Goal: Book appointment/travel/reservation

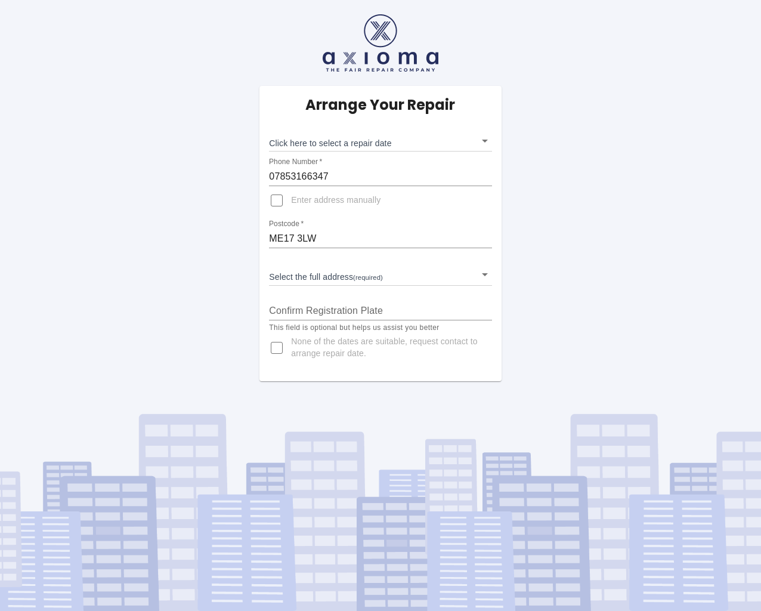
click at [340, 145] on body "Arrange Your Repair Click here to select a repair date ​ Phone Number   * 07853…" at bounding box center [380, 305] width 761 height 611
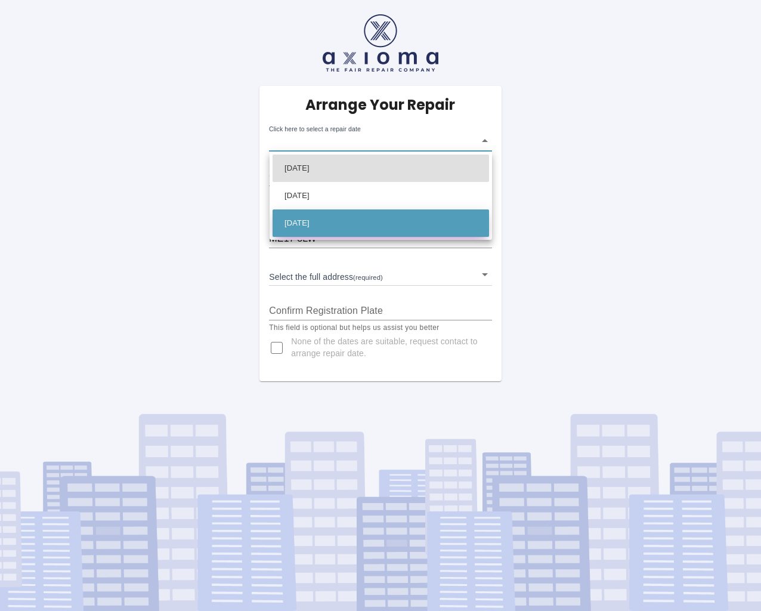
click at [323, 221] on li "[DATE]" at bounding box center [381, 222] width 217 height 27
type input "[DATE]T00:00:00.000Z"
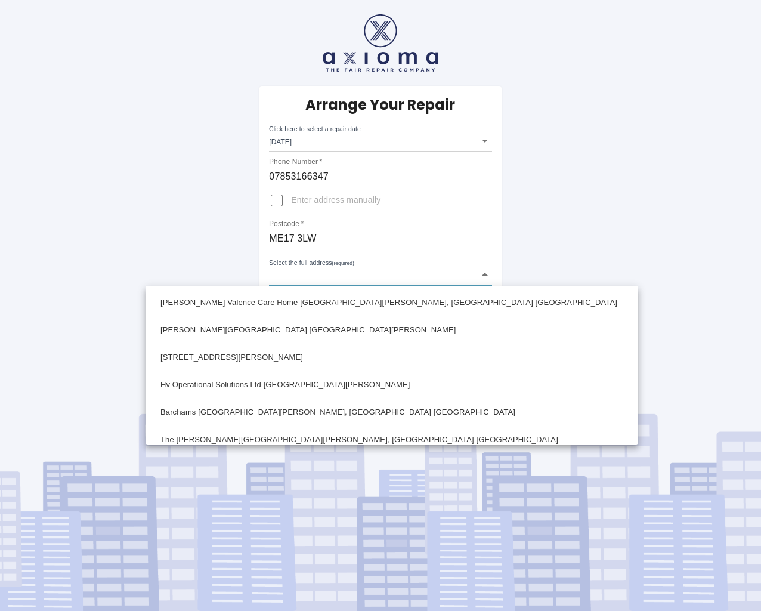
click at [480, 276] on body "Arrange Your Repair Click here to select a repair date [DATE] [DATE]T00:00:00.0…" at bounding box center [380, 305] width 761 height 611
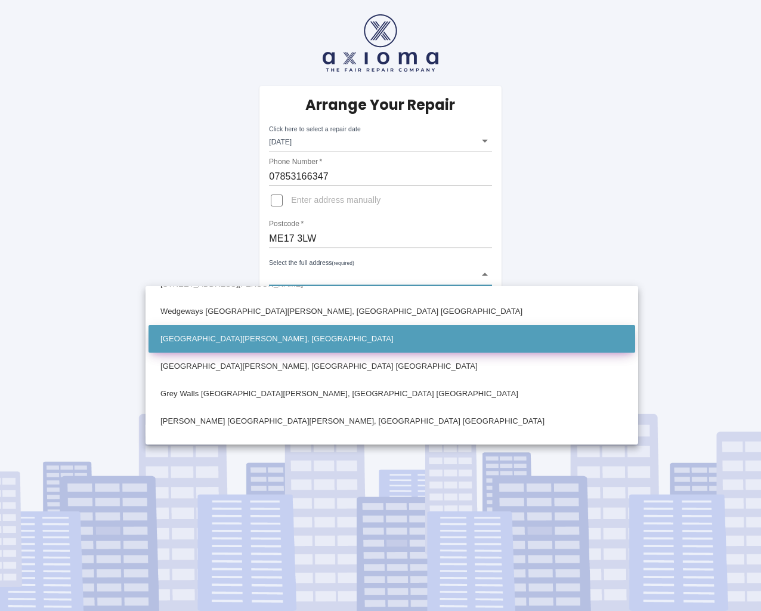
scroll to position [187, 0]
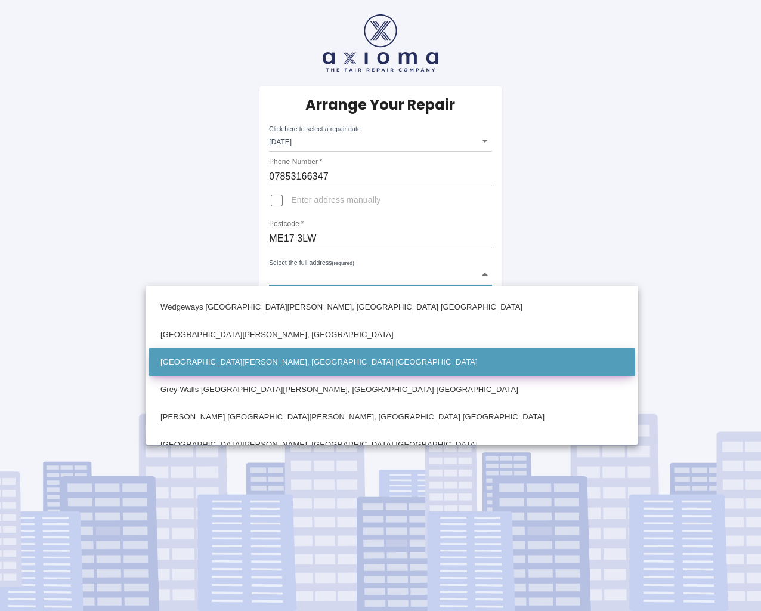
click at [288, 360] on li "[GEOGRAPHIC_DATA][PERSON_NAME], [GEOGRAPHIC_DATA] [GEOGRAPHIC_DATA]" at bounding box center [392, 361] width 487 height 27
type input "[GEOGRAPHIC_DATA][PERSON_NAME], [GEOGRAPHIC_DATA] [GEOGRAPHIC_DATA]"
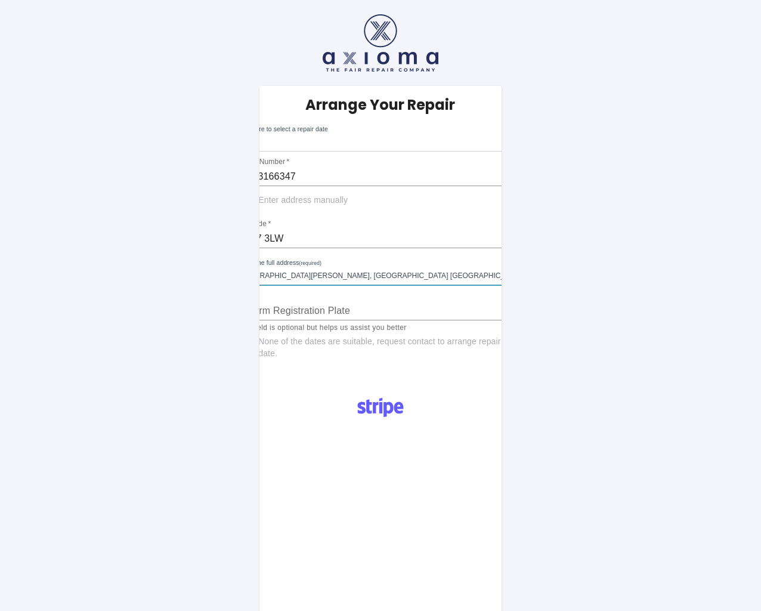
click at [391, 314] on input "Confirm Registration Plate" at bounding box center [380, 310] width 288 height 19
type input "GK25WWV"
click at [403, 354] on span "None of the dates are suitable, request contact to arrange repair date." at bounding box center [386, 348] width 257 height 24
click at [258, 354] on input "None of the dates are suitable, request contact to arrange repair date." at bounding box center [244, 347] width 29 height 29
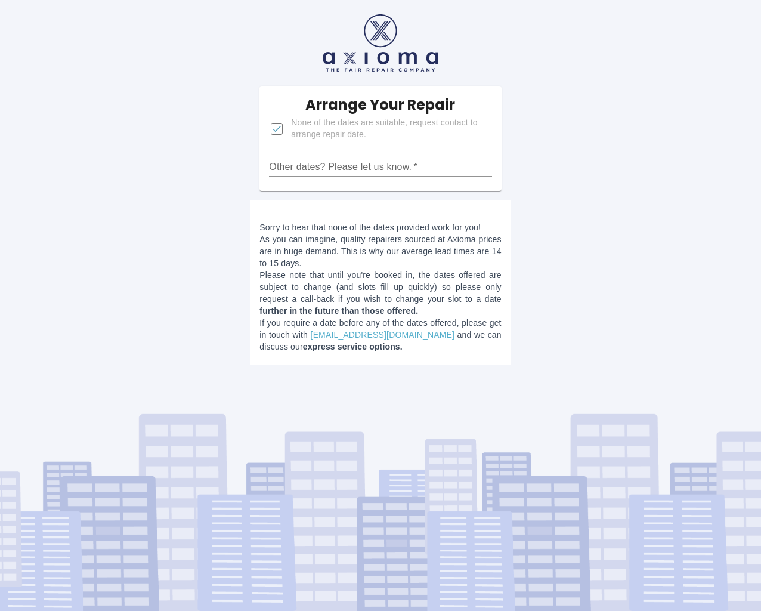
click at [315, 134] on span "None of the dates are suitable, request contact to arrange repair date." at bounding box center [386, 129] width 191 height 24
click at [291, 134] on input "None of the dates are suitable, request contact to arrange repair date." at bounding box center [276, 129] width 29 height 29
checkbox input "false"
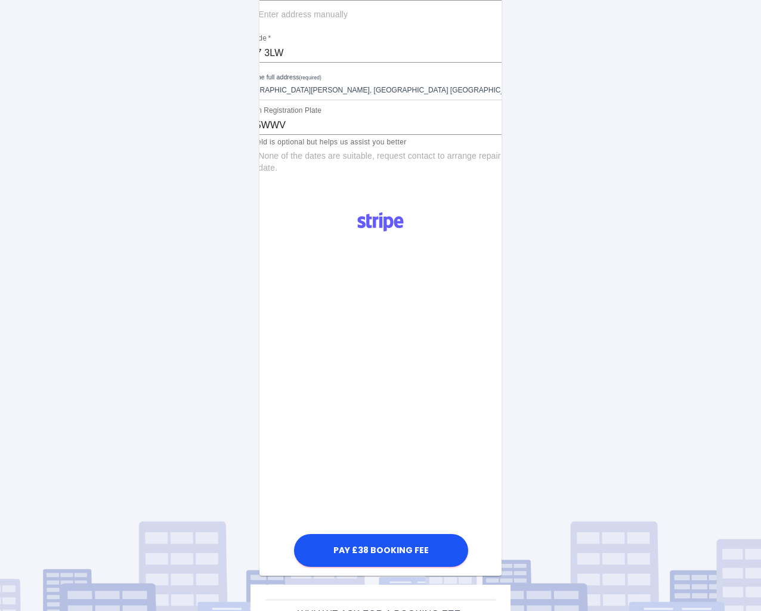
scroll to position [200, 0]
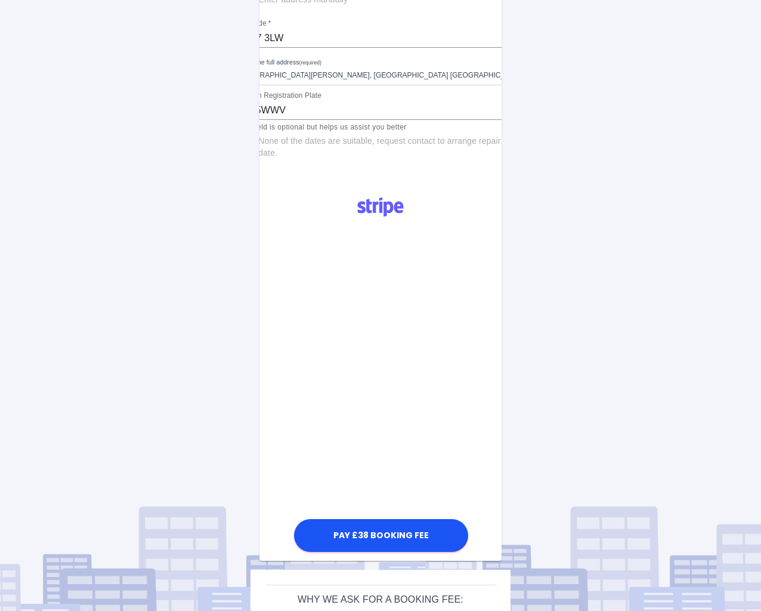
click at [270, 404] on div "Pay £38 Booking Fee" at bounding box center [381, 370] width 242 height 367
click at [515, 410] on div "Arrange Your Repair Click here to select a repair date [DATE] [DATE]T00:00:00.0…" at bounding box center [380, 252] width 779 height 904
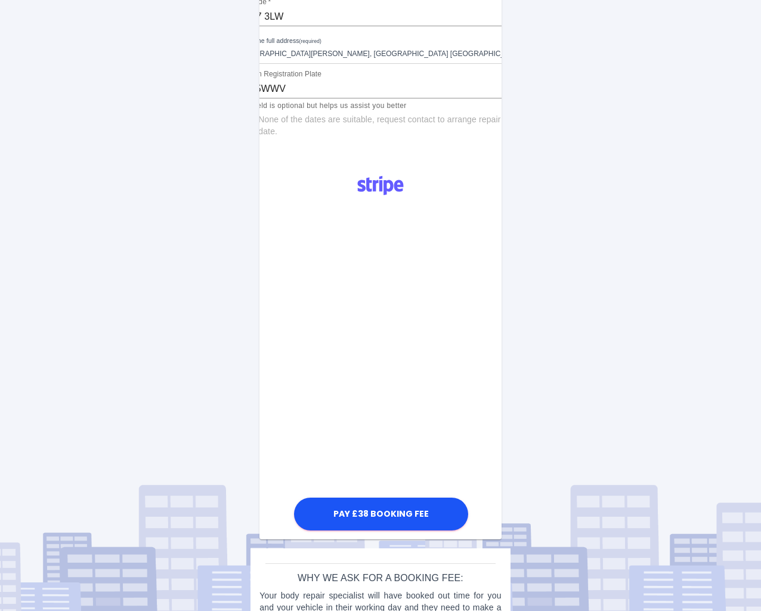
scroll to position [293, 0]
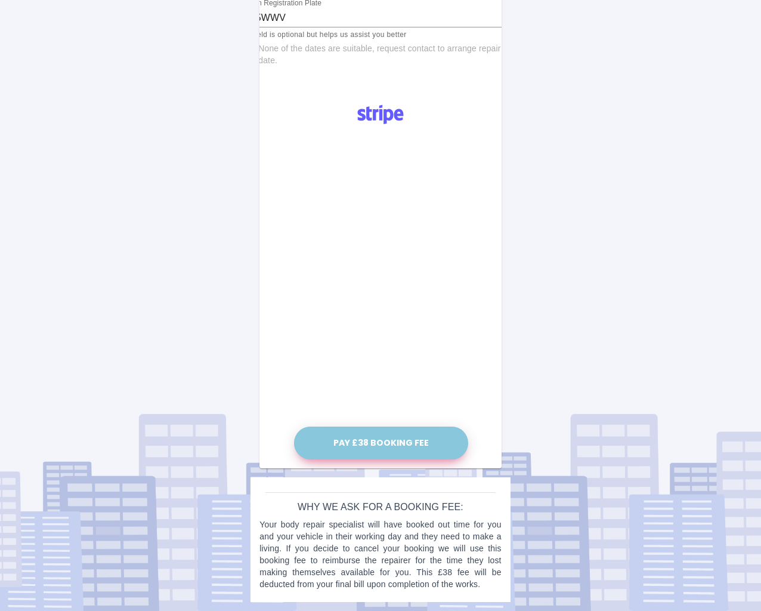
click at [375, 442] on button "Pay £38 Booking Fee" at bounding box center [381, 443] width 174 height 33
